Goal: Task Accomplishment & Management: Manage account settings

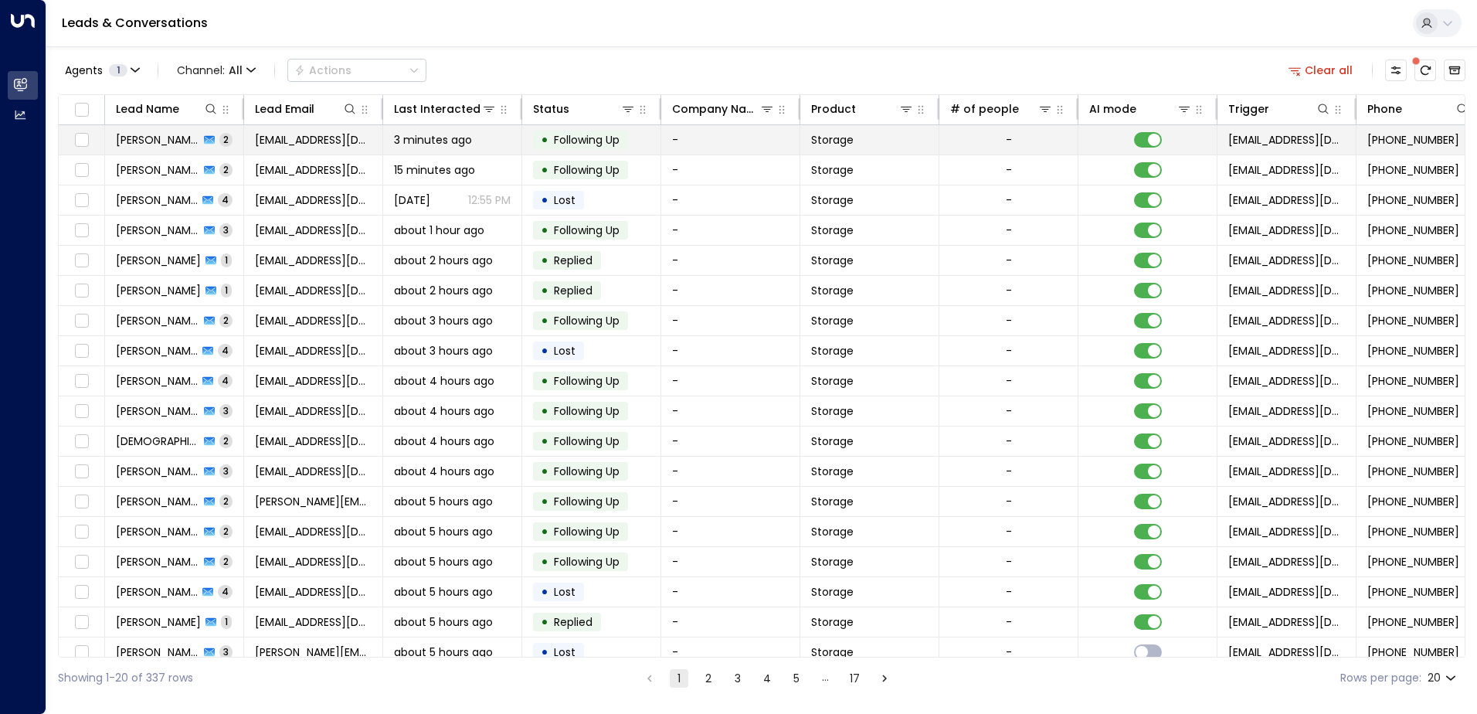
click at [219, 145] on span "2" at bounding box center [225, 139] width 13 height 13
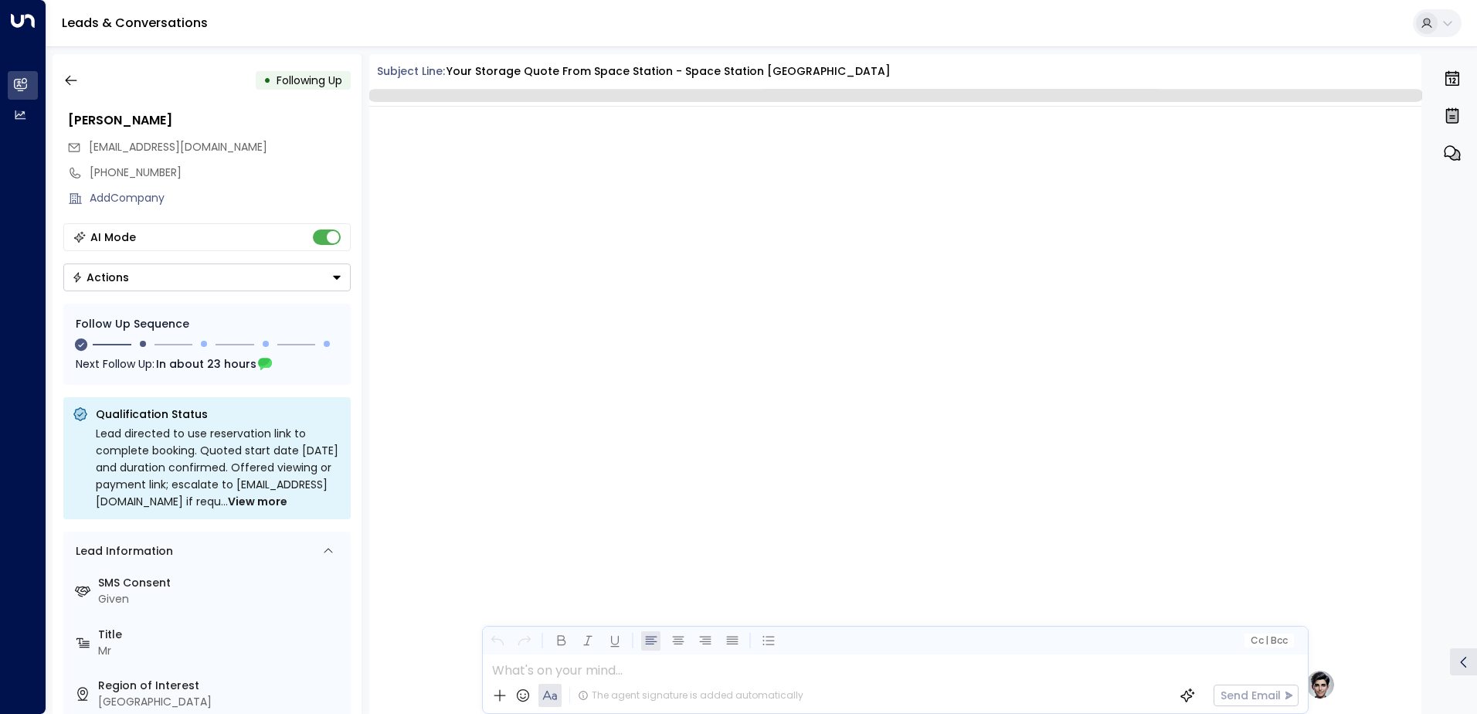
scroll to position [1146, 0]
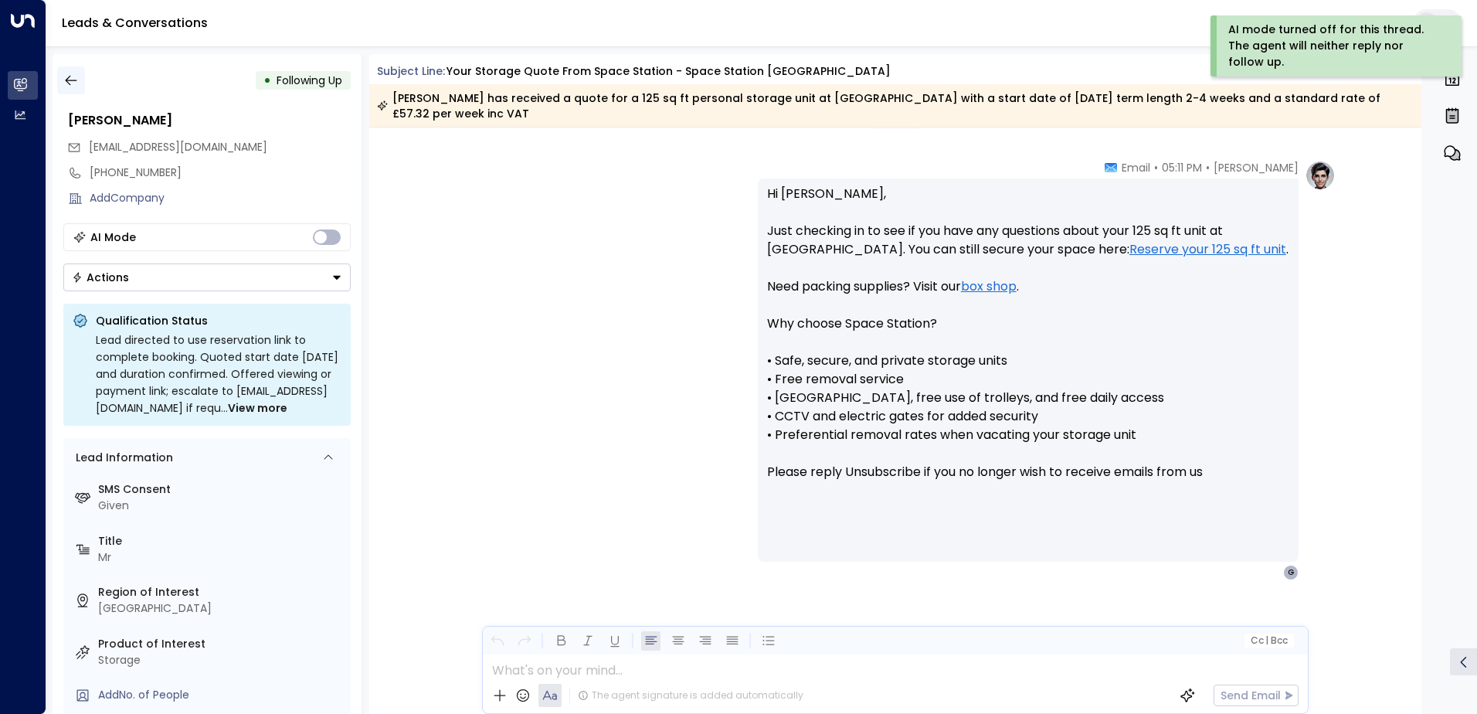
click at [70, 78] on icon "button" at bounding box center [70, 80] width 15 height 15
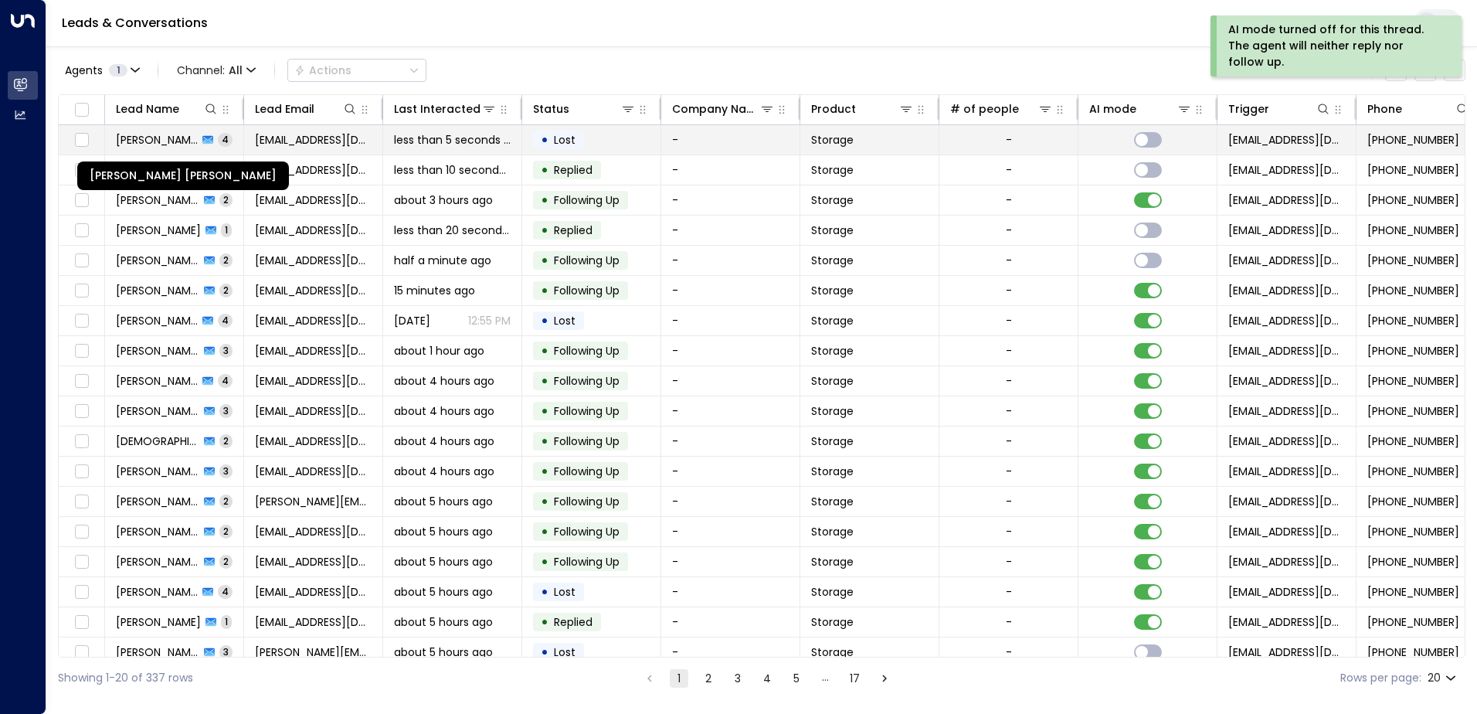
click at [172, 134] on span "[PERSON_NAME] [PERSON_NAME]" at bounding box center [157, 139] width 82 height 15
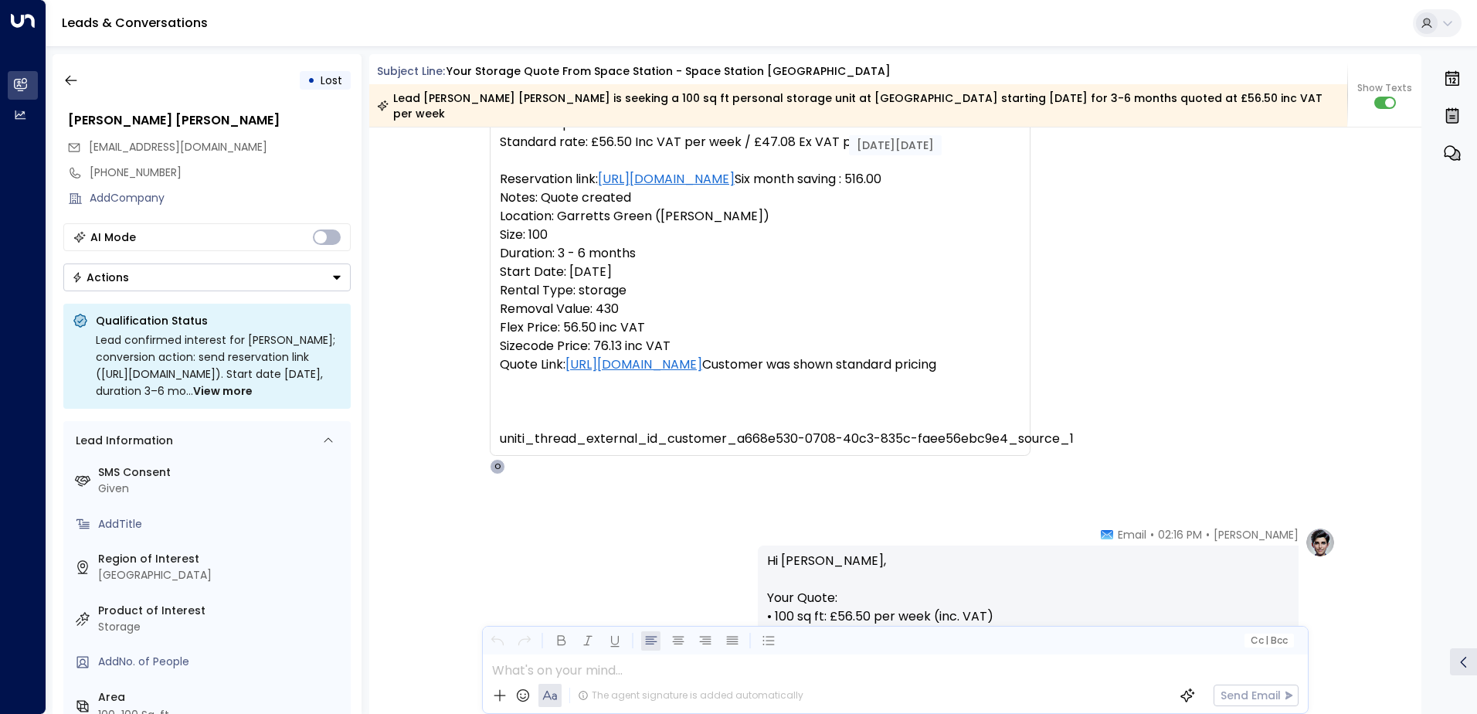
scroll to position [86, 0]
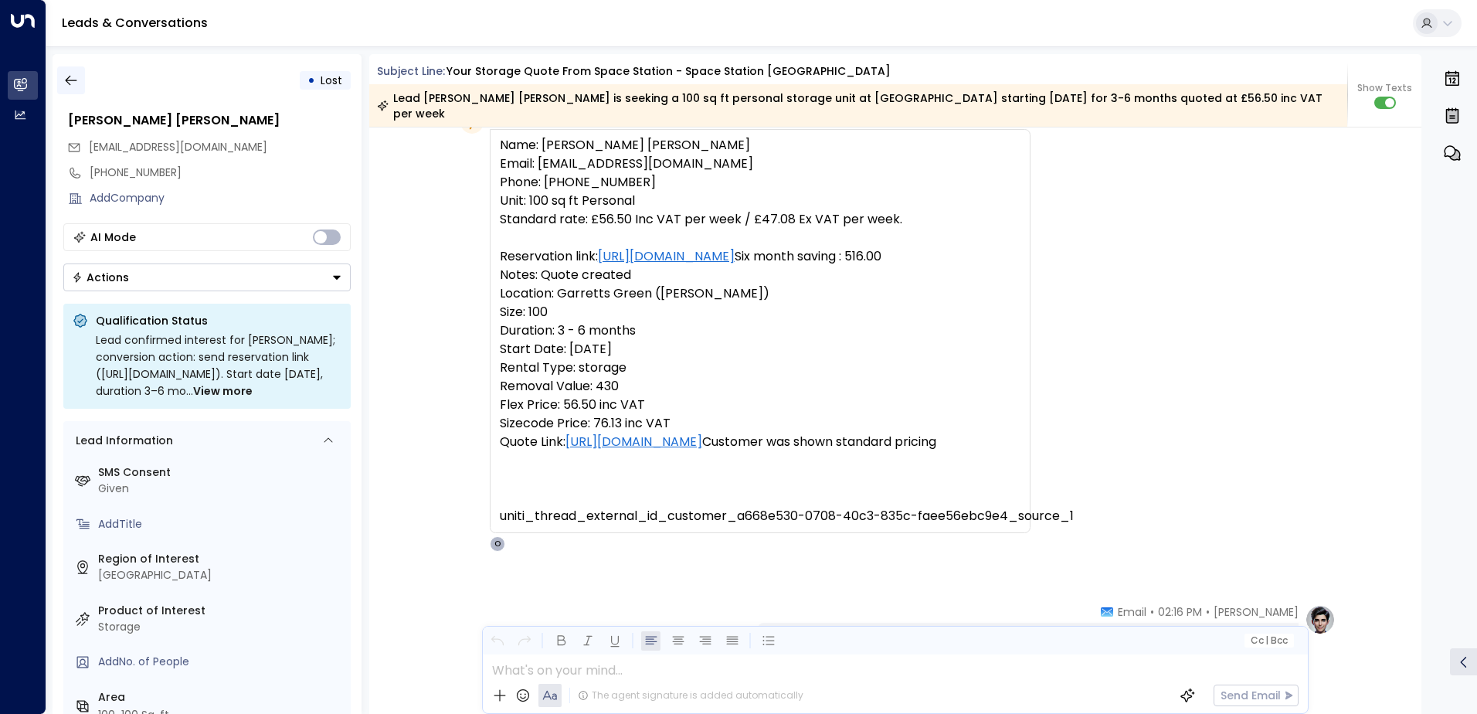
click at [65, 83] on icon "button" at bounding box center [70, 80] width 15 height 15
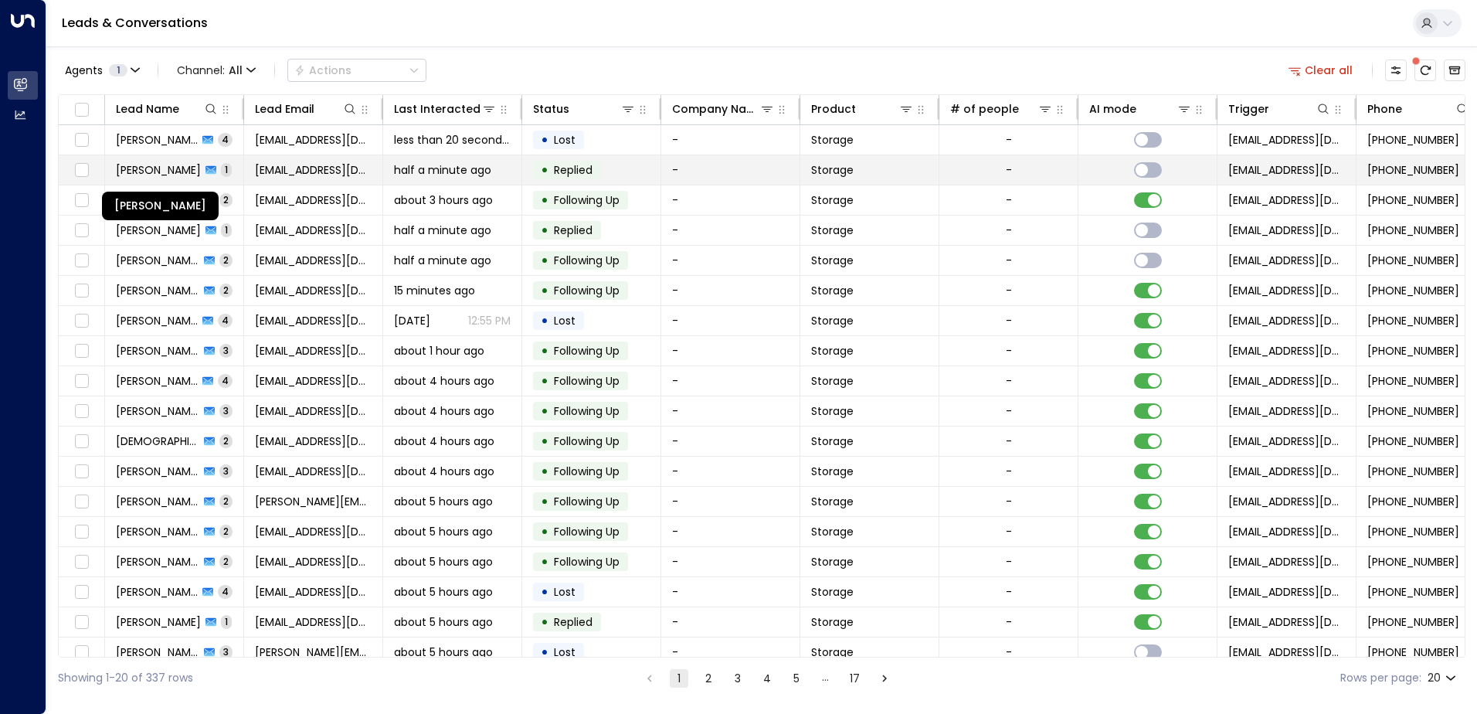
click at [182, 165] on span "[PERSON_NAME]" at bounding box center [158, 169] width 85 height 15
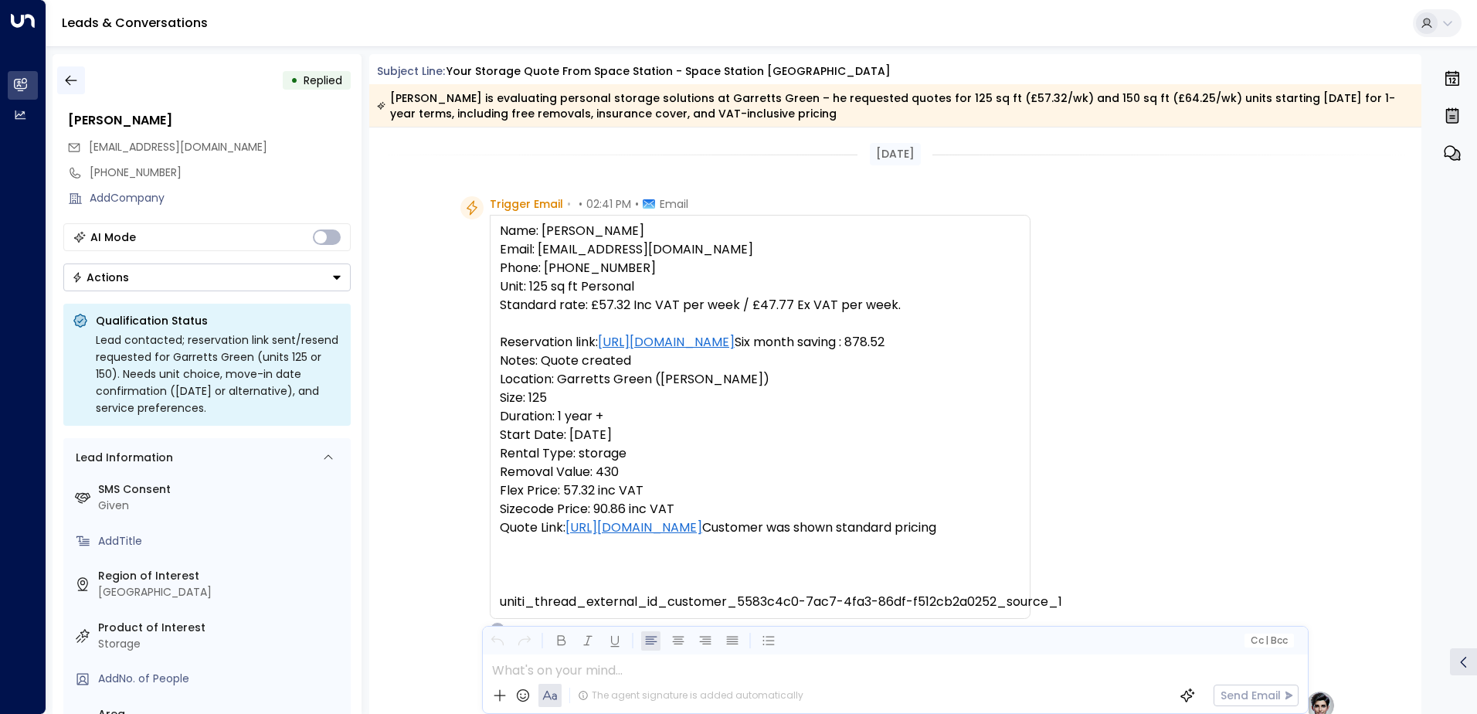
click at [70, 83] on icon "button" at bounding box center [70, 80] width 15 height 15
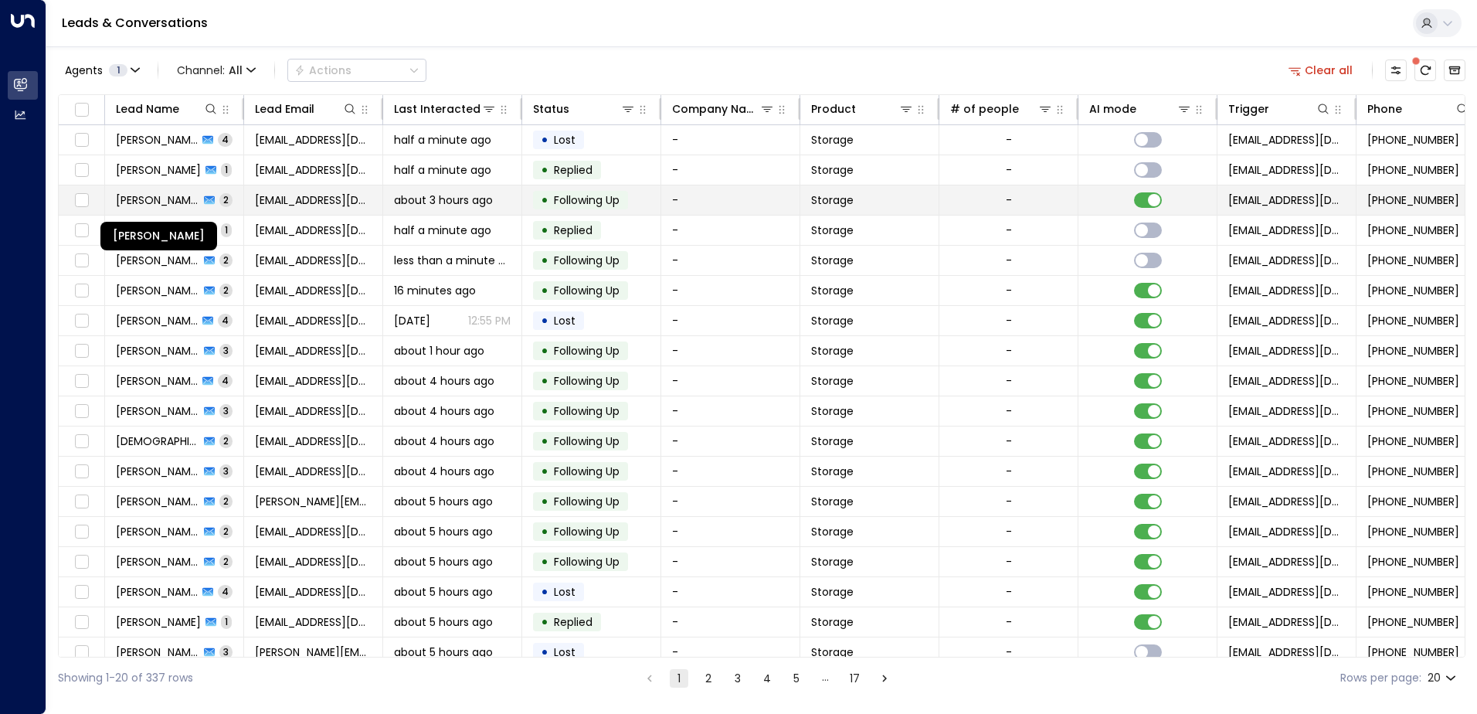
click at [172, 198] on span "[PERSON_NAME]" at bounding box center [157, 199] width 83 height 15
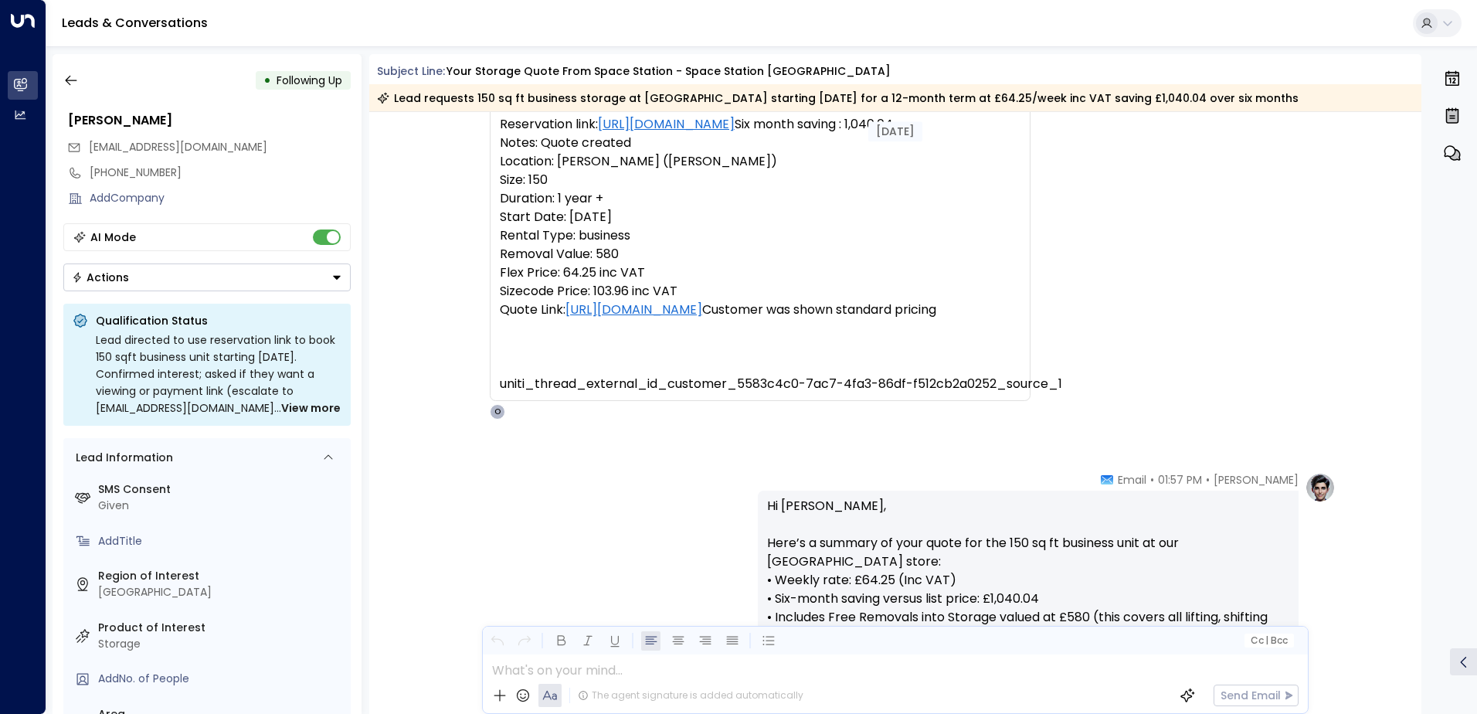
scroll to position [197, 0]
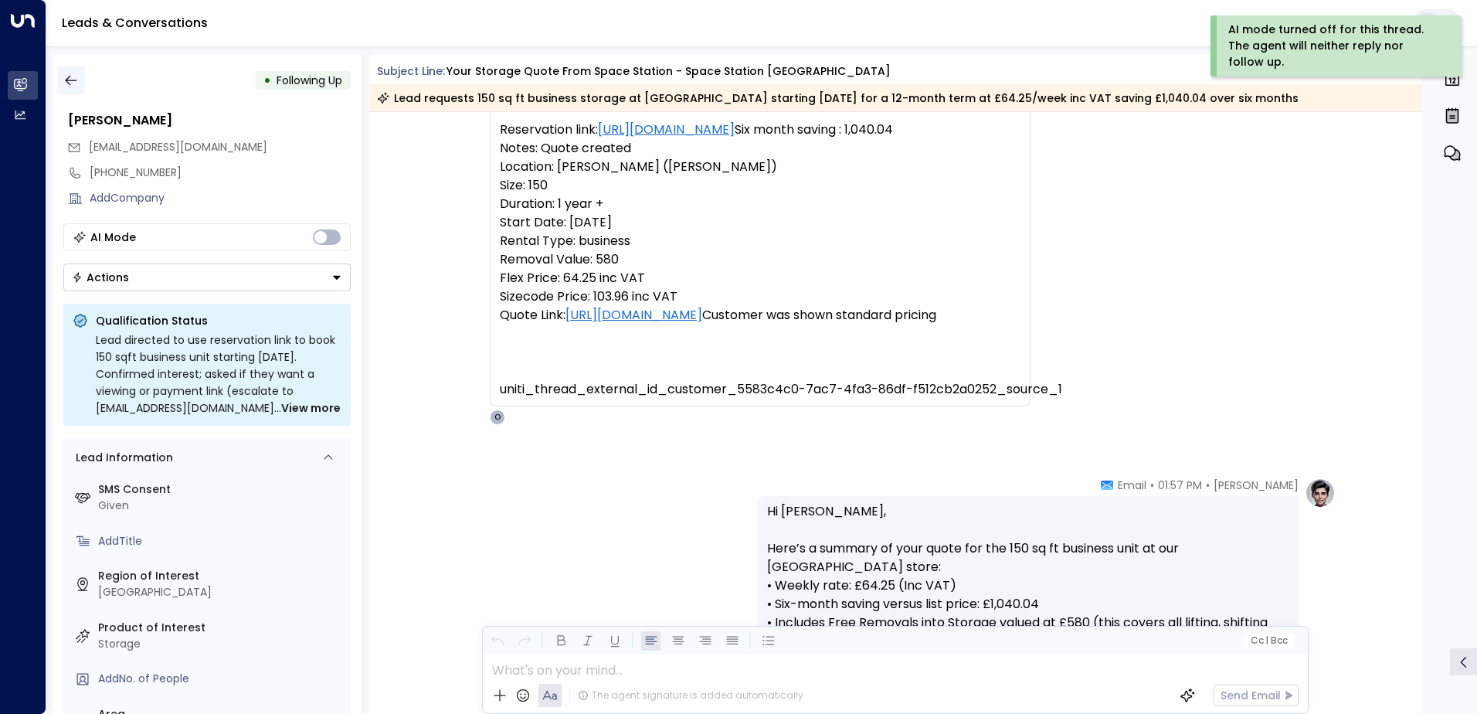
click at [71, 82] on icon "button" at bounding box center [70, 80] width 15 height 15
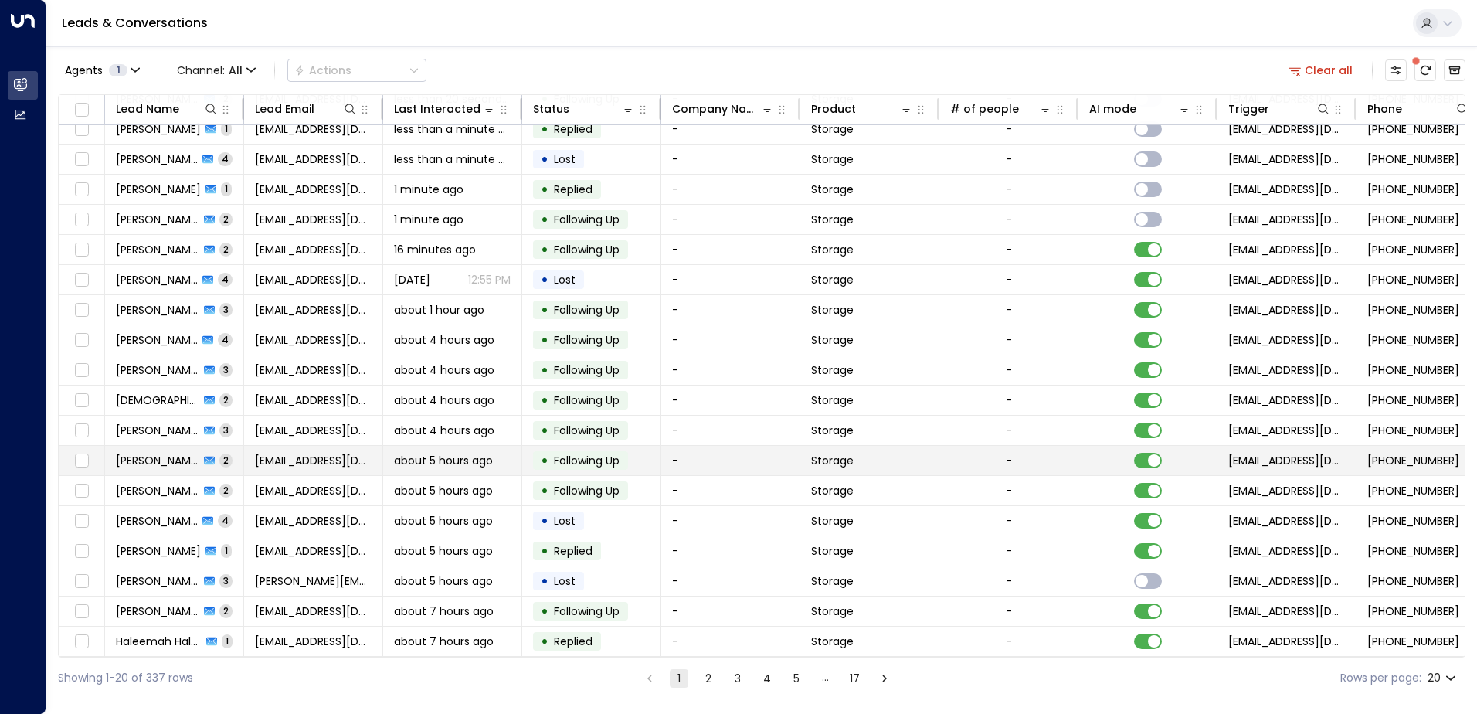
scroll to position [76, 0]
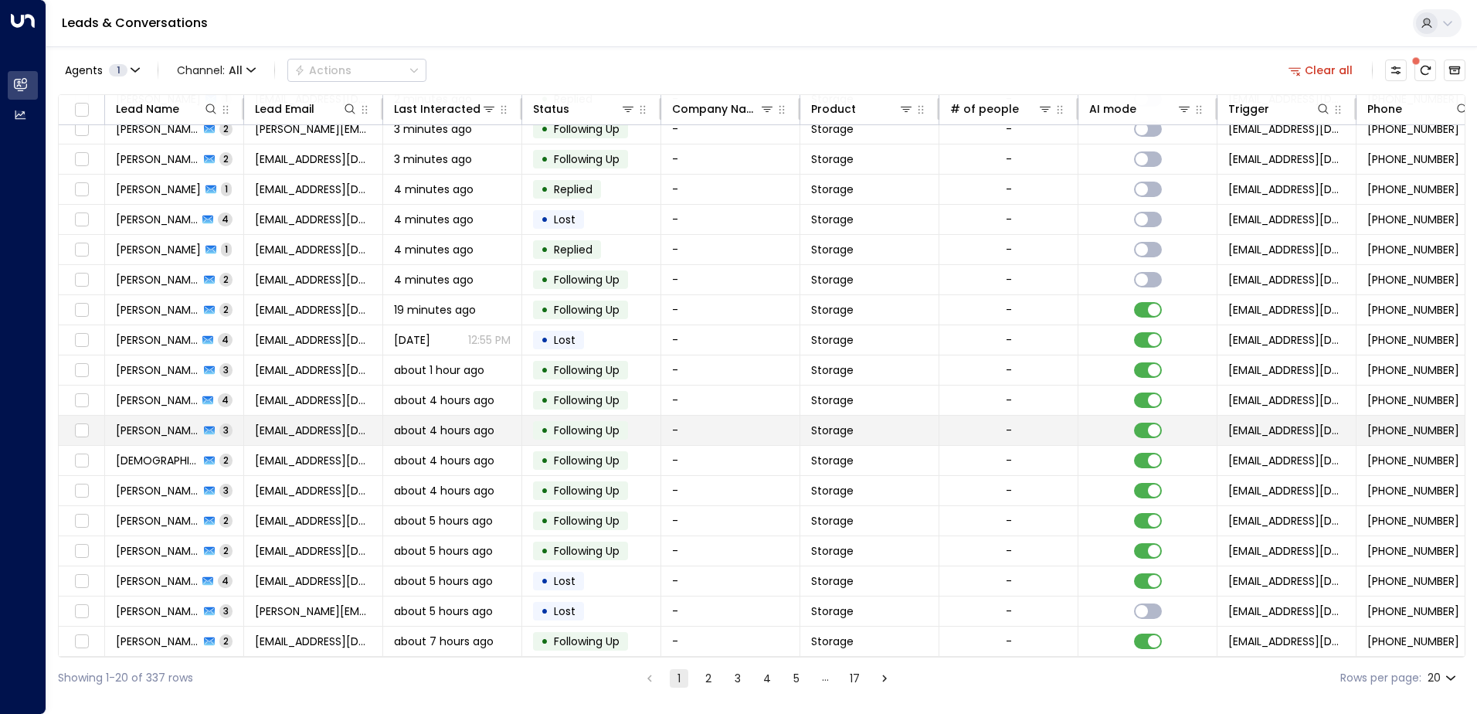
click at [183, 440] on tr "[PERSON_NAME] 3 [EMAIL_ADDRESS][DOMAIN_NAME] about 4 hours ago • Following Up -…" at bounding box center [916, 431] width 1715 height 30
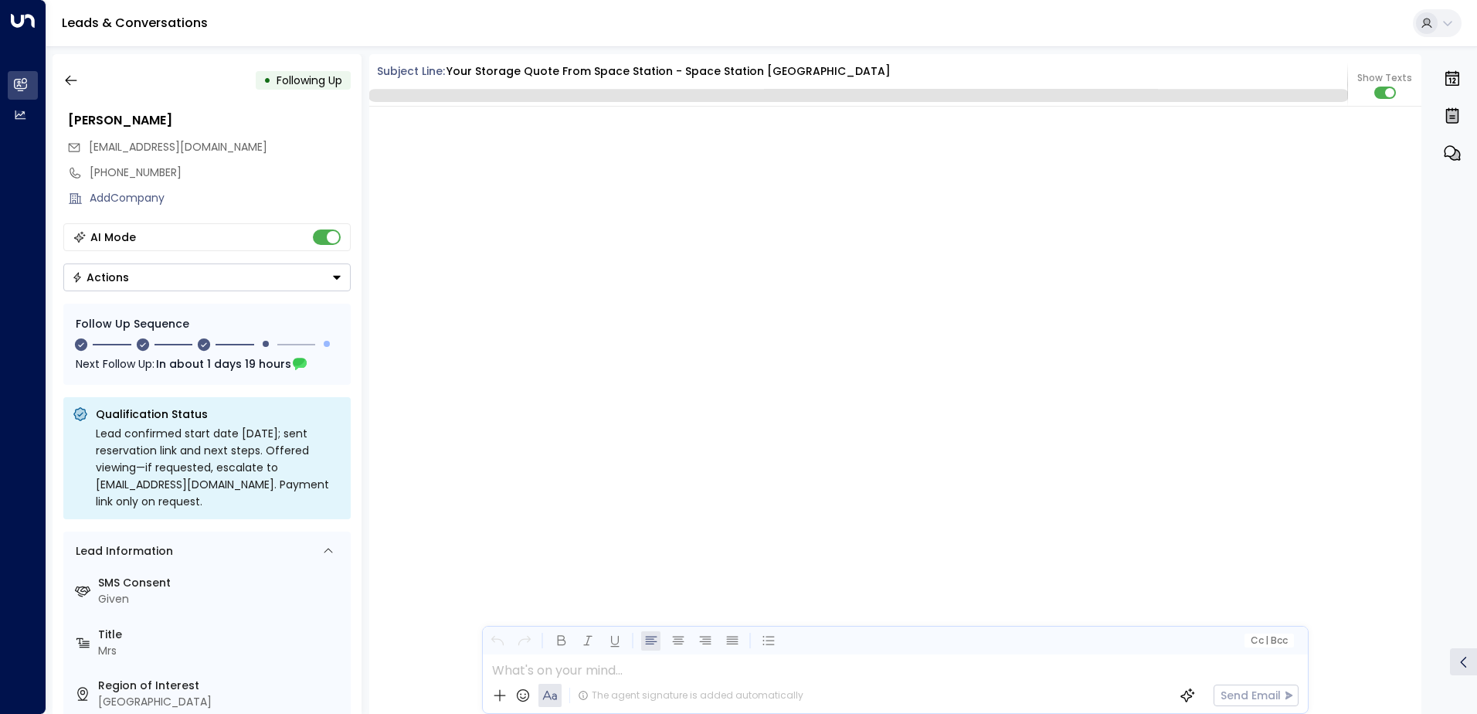
scroll to position [1625, 0]
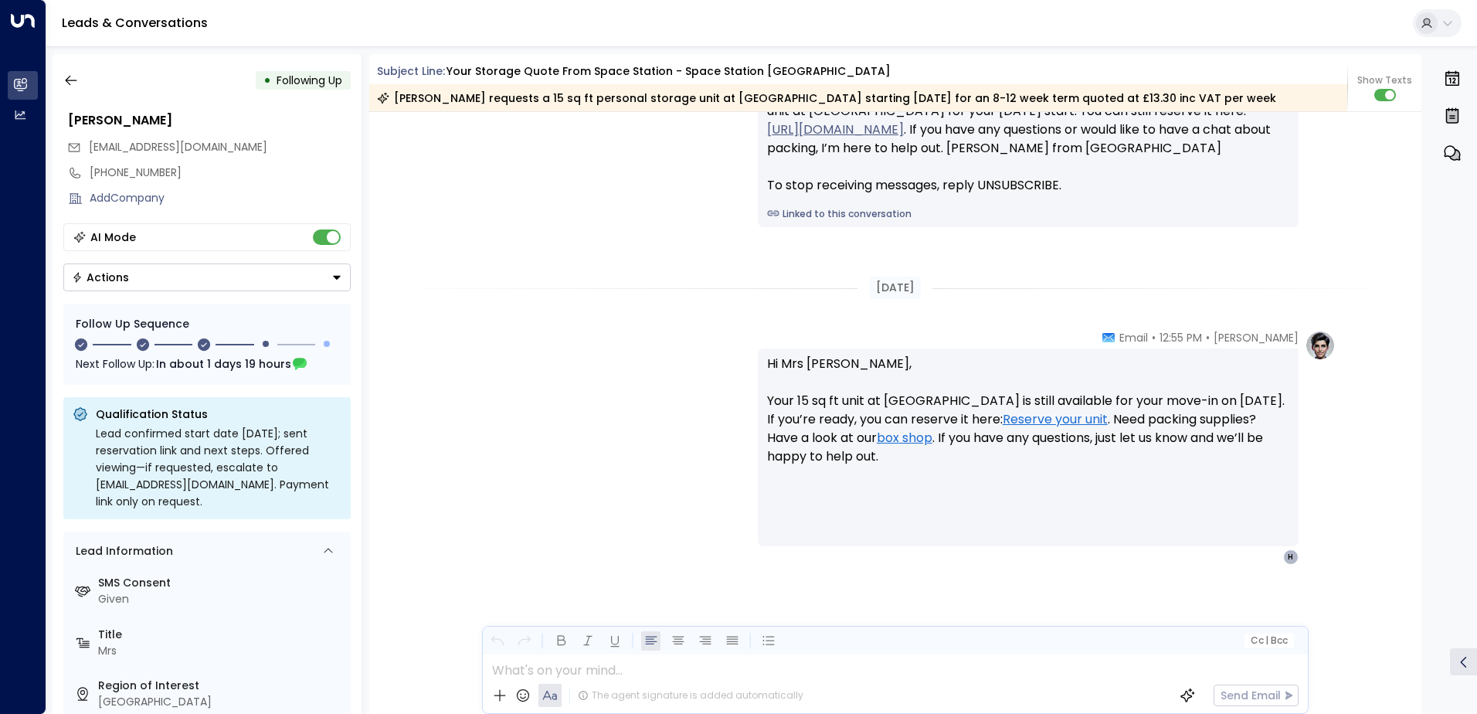
click at [53, 87] on div "• Following Up Ihsane Ennouini [EMAIL_ADDRESS][DOMAIN_NAME] [PHONE_NUMBER] Add …" at bounding box center [207, 384] width 309 height 660
click at [67, 79] on icon "button" at bounding box center [71, 81] width 12 height 10
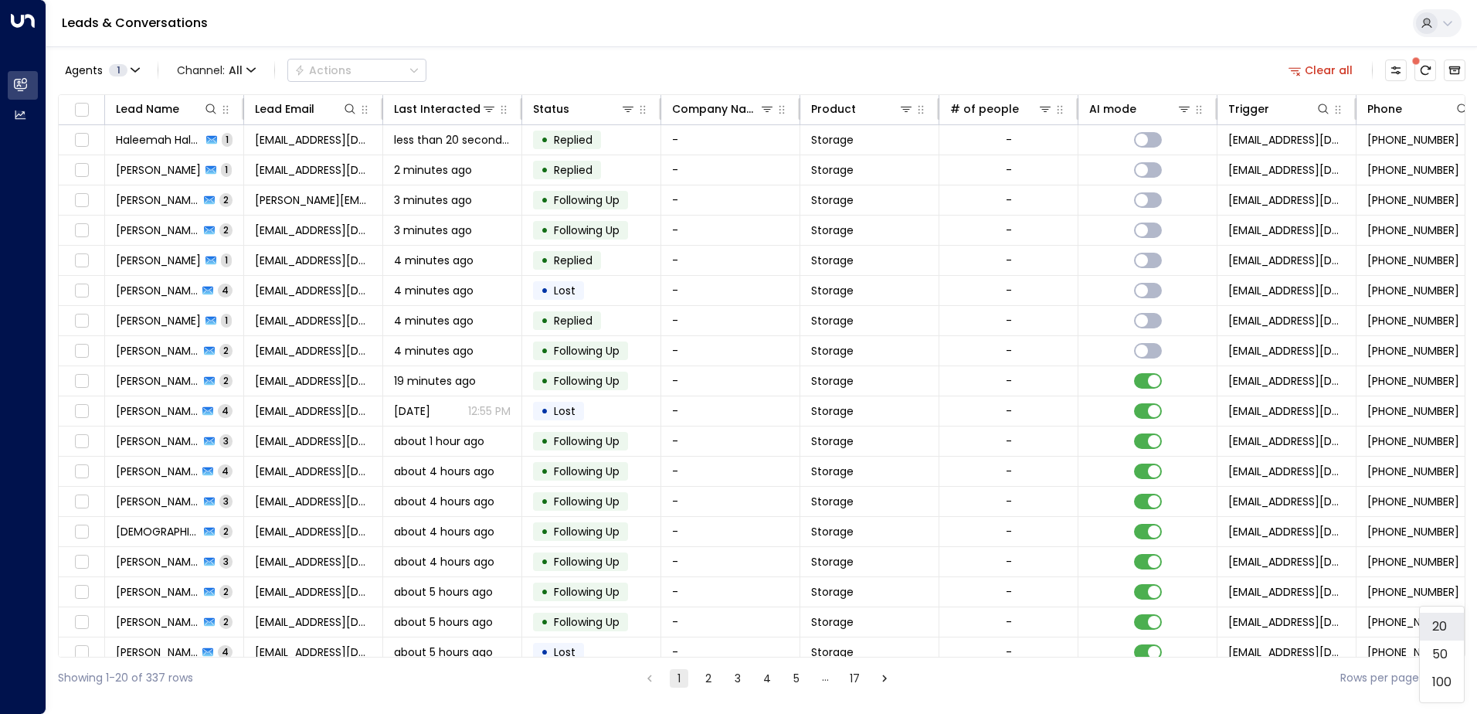
click at [1451, 678] on body "Overview Leads & Conversations Leads & Conversations Analytics Analytics Leads …" at bounding box center [738, 349] width 1477 height 699
drag, startPoint x: 1451, startPoint y: 678, endPoint x: 1250, endPoint y: 637, distance: 206.0
click at [1448, 678] on li "100" at bounding box center [1442, 682] width 44 height 28
type input "***"
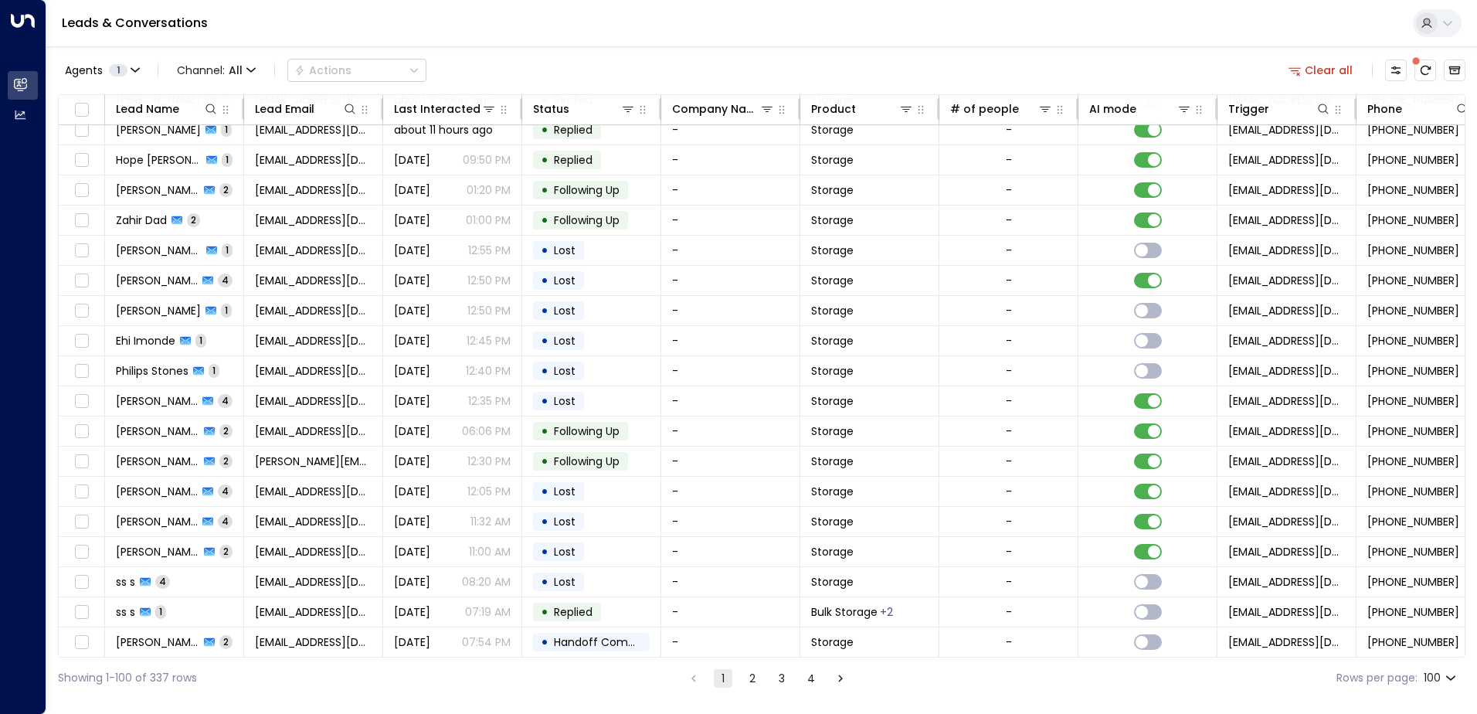
scroll to position [850, 0]
